Goal: Transaction & Acquisition: Purchase product/service

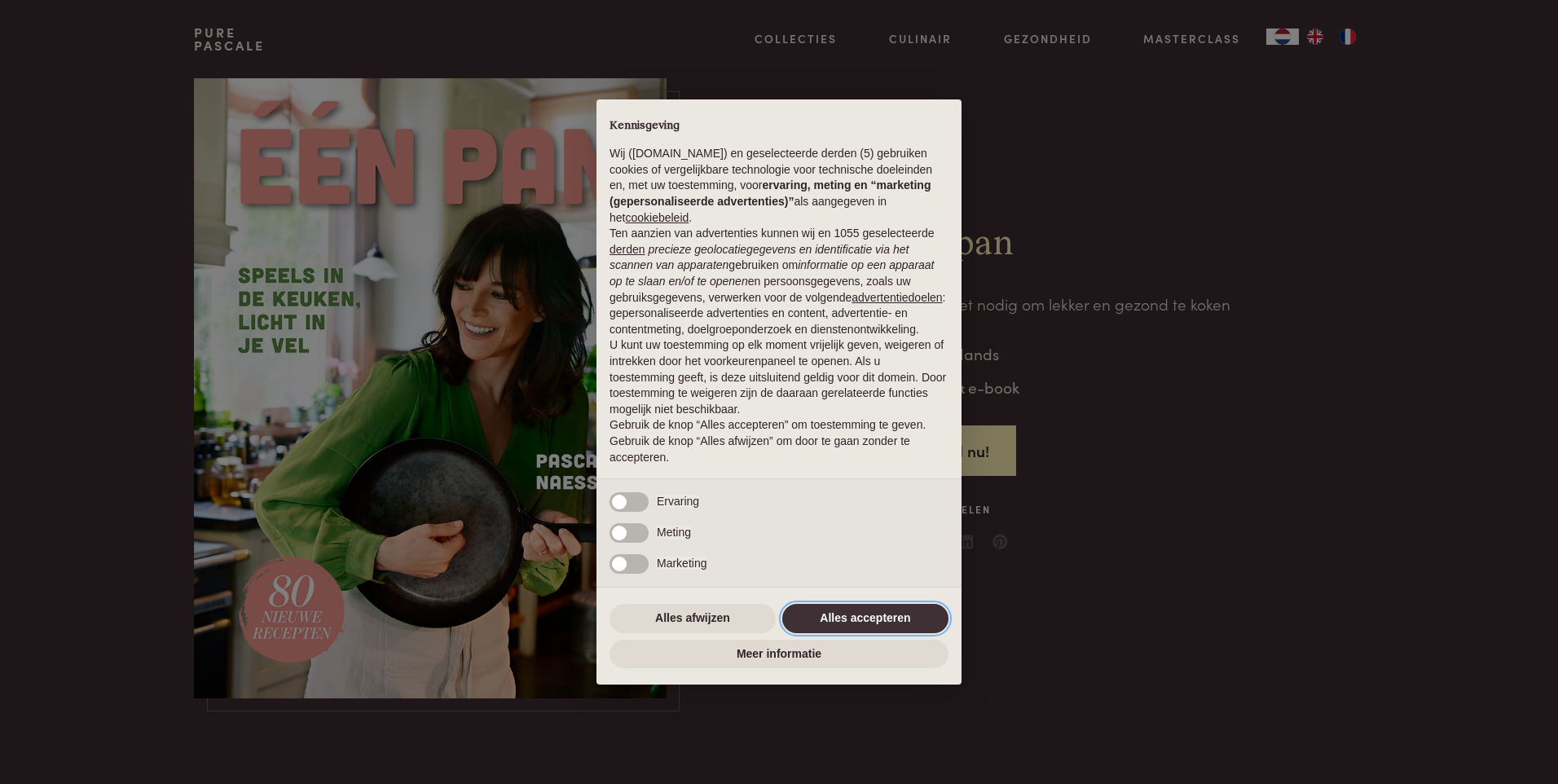
click at [859, 615] on button "Alles accepteren" at bounding box center [866, 617] width 167 height 29
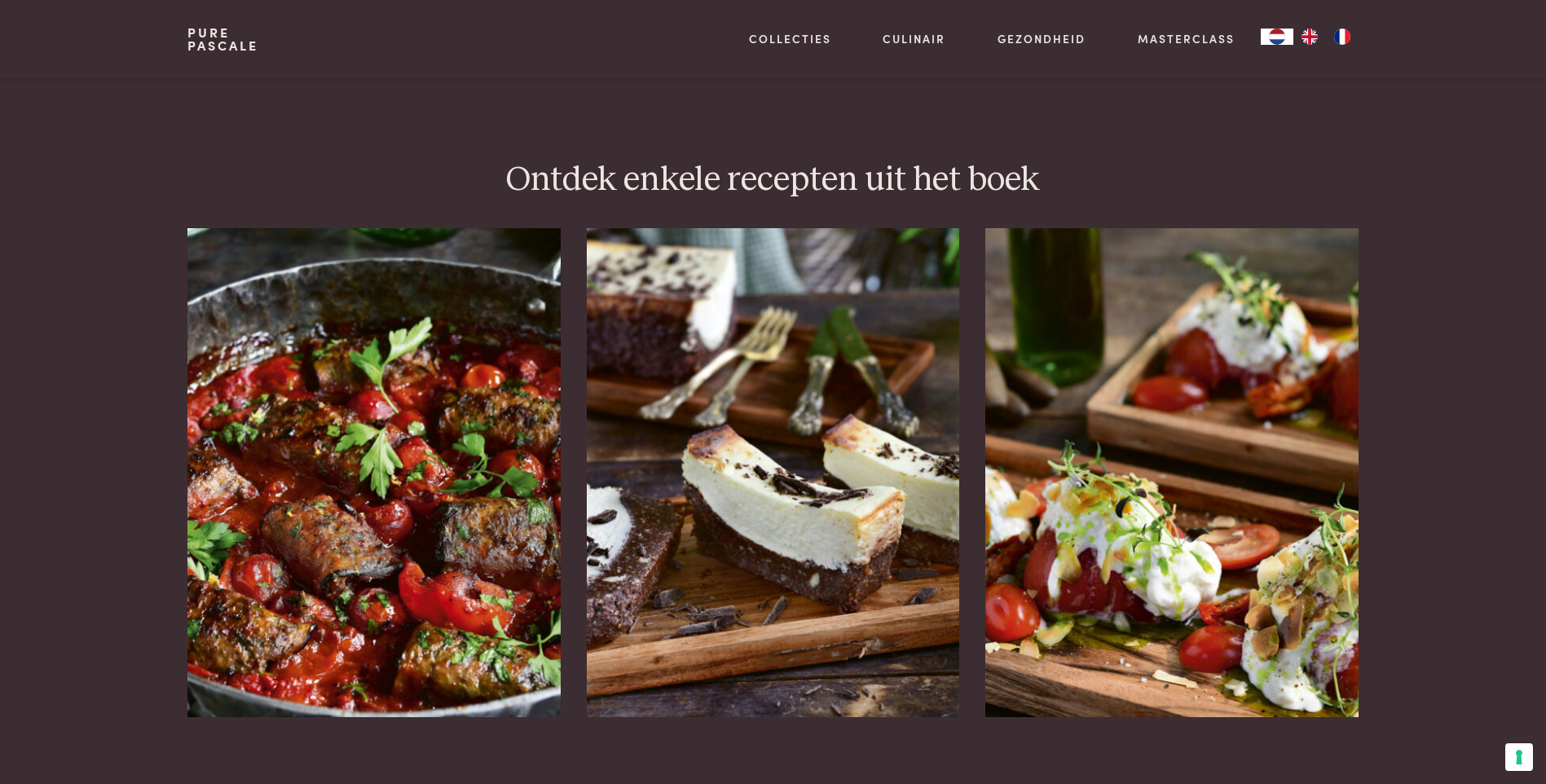
scroll to position [2037, 0]
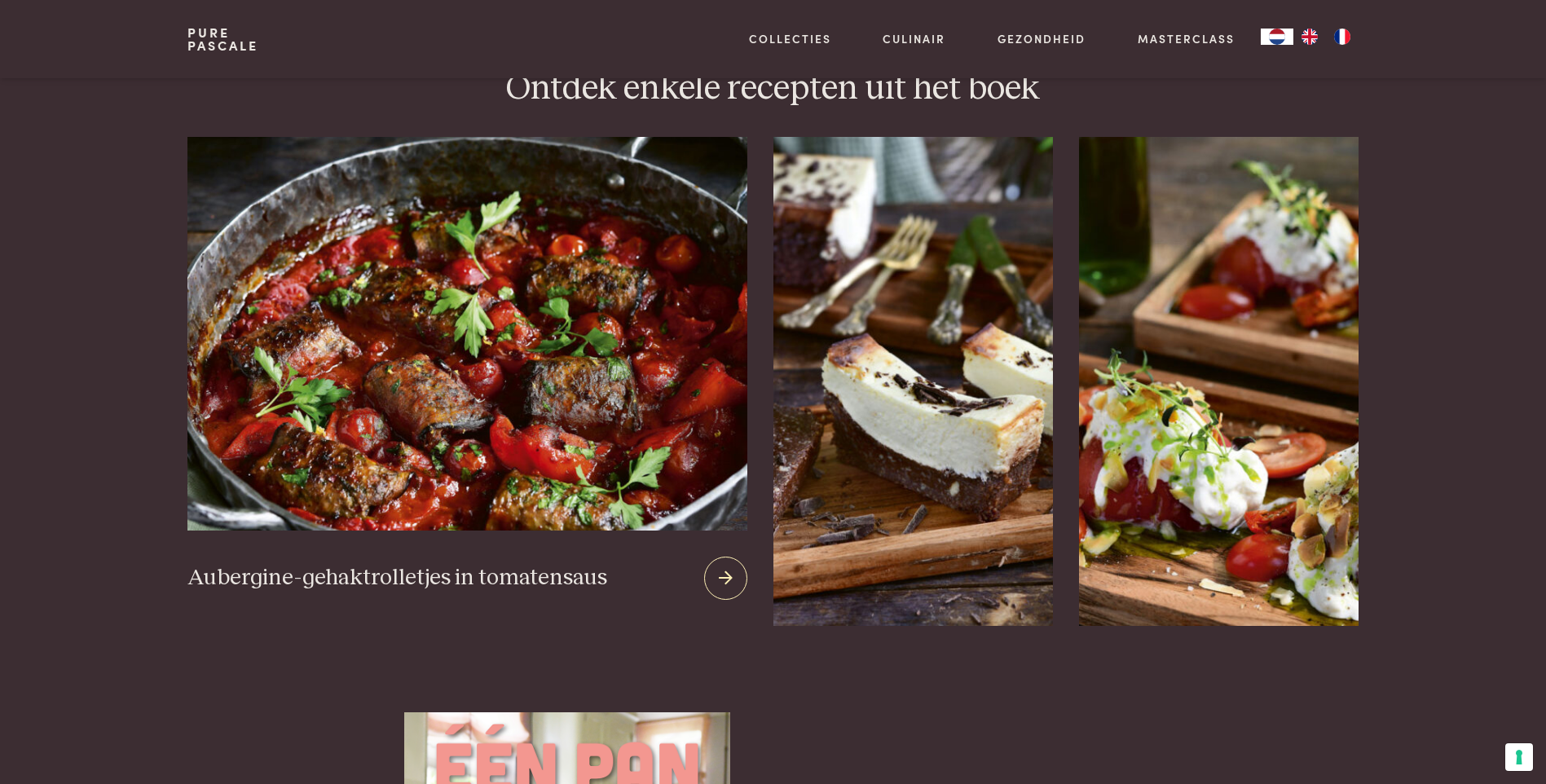
click at [365, 463] on img at bounding box center [467, 334] width 559 height 393
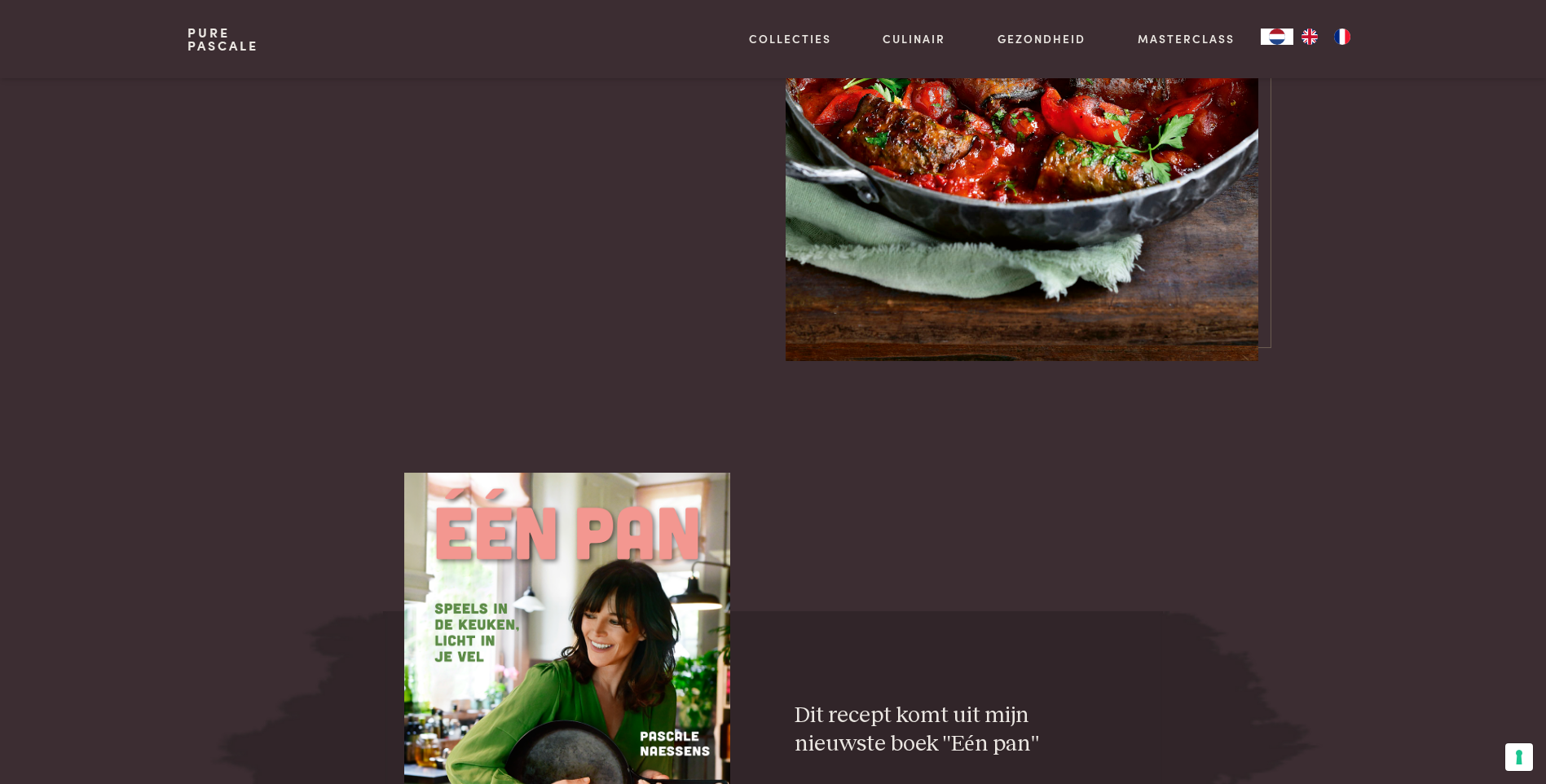
scroll to position [2363, 0]
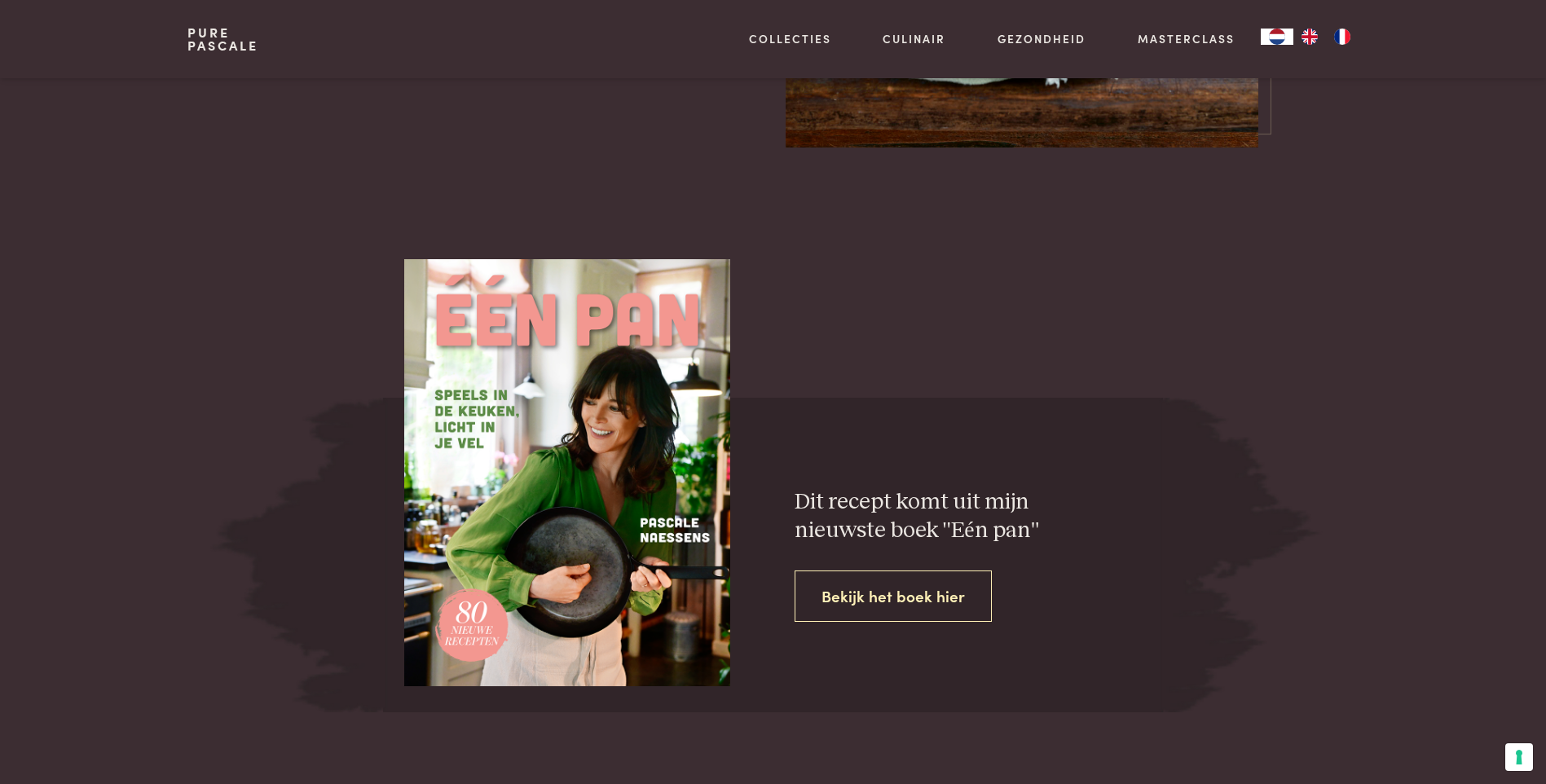
click at [867, 595] on link "Bekijk het boek hier" at bounding box center [893, 596] width 198 height 51
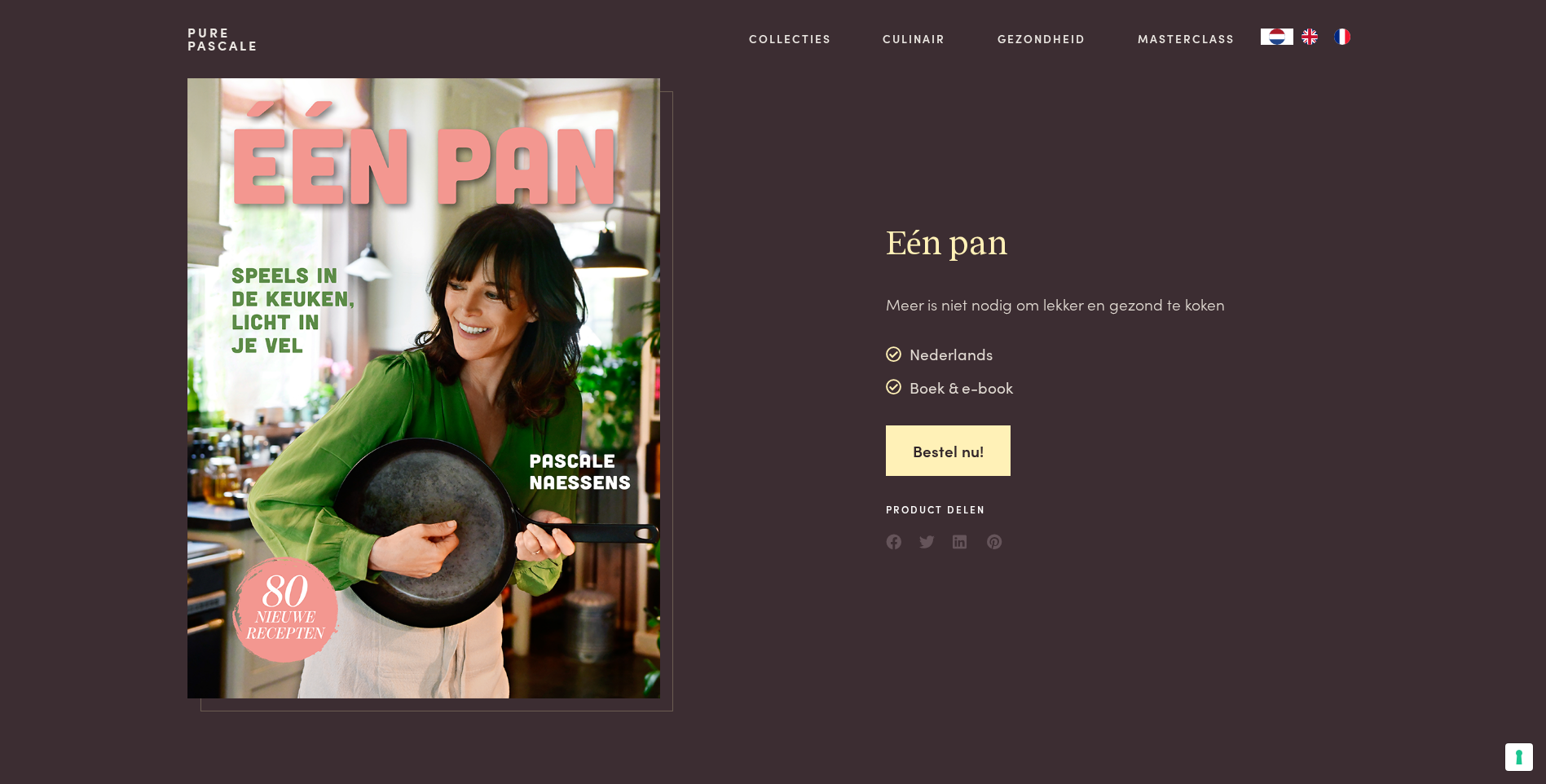
click at [619, 414] on img at bounding box center [423, 388] width 472 height 620
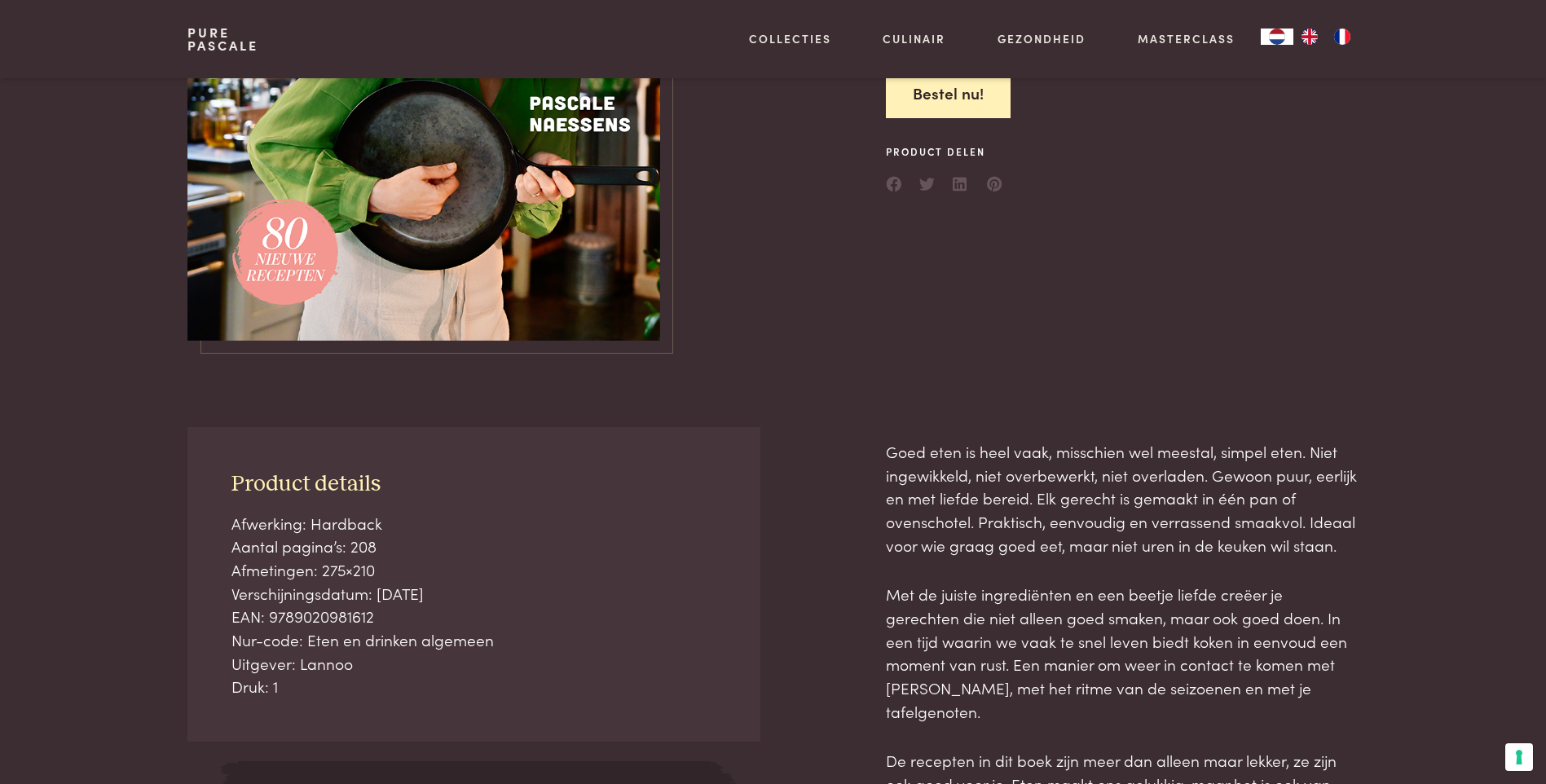
scroll to position [163, 0]
